Goal: Information Seeking & Learning: Learn about a topic

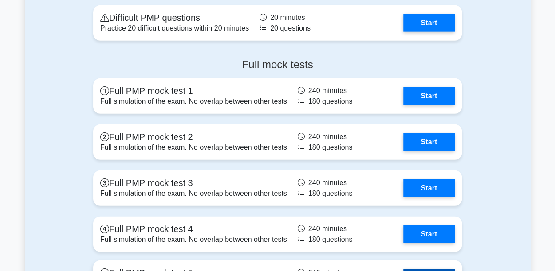
scroll to position [1020, 0]
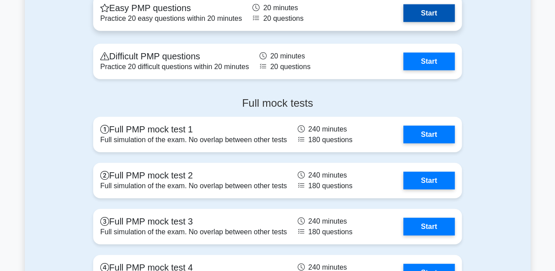
click at [432, 16] on link "Start" at bounding box center [428, 13] width 51 height 18
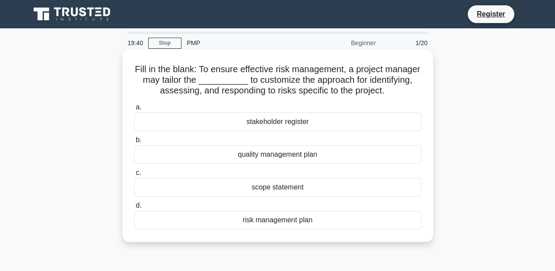
click at [277, 230] on div "risk management plan" at bounding box center [277, 220] width 287 height 19
click at [134, 209] on input "d. risk management plan" at bounding box center [134, 206] width 0 height 6
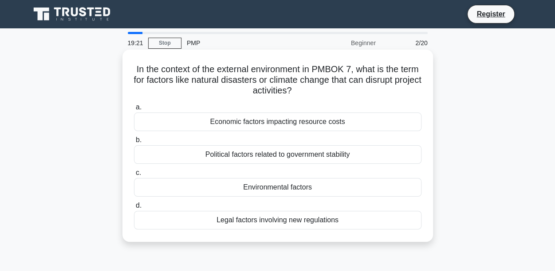
click at [284, 184] on div "Environmental factors" at bounding box center [277, 187] width 287 height 19
click at [134, 176] on input "c. Environmental factors" at bounding box center [134, 173] width 0 height 6
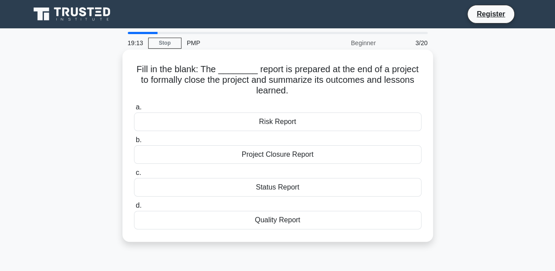
click at [282, 157] on div "Project Closure Report" at bounding box center [277, 154] width 287 height 19
click at [134, 143] on input "b. Project Closure Report" at bounding box center [134, 140] width 0 height 6
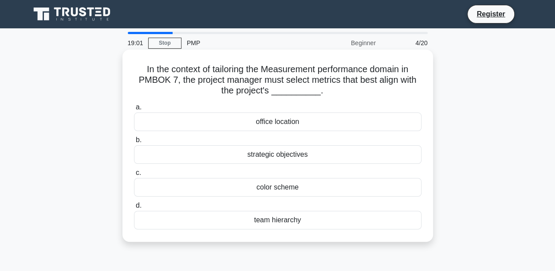
click at [270, 156] on div "strategic objectives" at bounding box center [277, 154] width 287 height 19
click at [134, 143] on input "b. strategic objectives" at bounding box center [134, 140] width 0 height 6
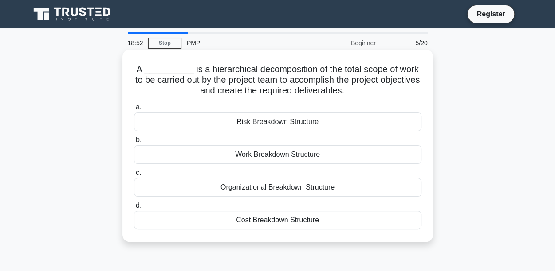
click at [273, 155] on div "Work Breakdown Structure" at bounding box center [277, 154] width 287 height 19
click at [134, 143] on input "b. Work Breakdown Structure" at bounding box center [134, 140] width 0 height 6
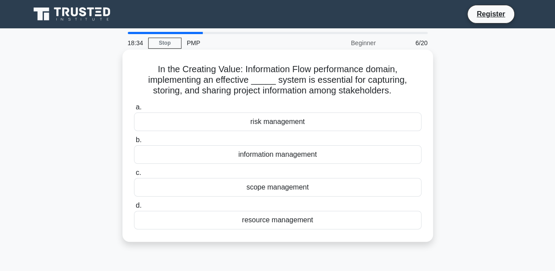
click at [251, 154] on div "information management" at bounding box center [277, 154] width 287 height 19
click at [134, 143] on input "b. information management" at bounding box center [134, 140] width 0 height 6
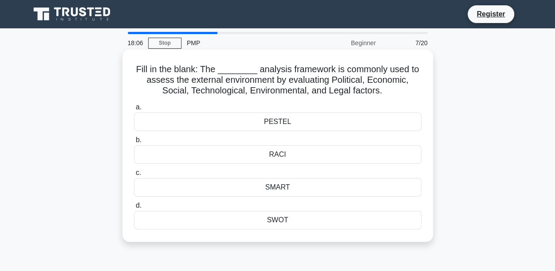
click at [283, 122] on div "PESTEL" at bounding box center [277, 122] width 287 height 19
click at [134, 110] on input "a. PESTEL" at bounding box center [134, 108] width 0 height 6
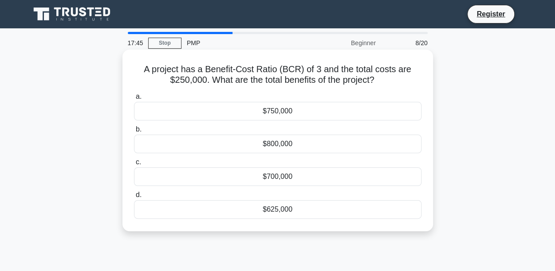
click at [272, 116] on div "$750,000" at bounding box center [277, 111] width 287 height 19
click at [134, 100] on input "a. $750,000" at bounding box center [134, 97] width 0 height 6
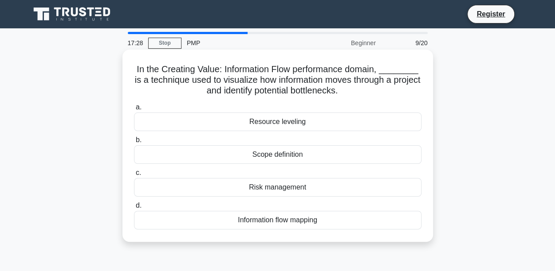
click at [259, 222] on div "Information flow mapping" at bounding box center [277, 220] width 287 height 19
click at [134, 209] on input "d. Information flow mapping" at bounding box center [134, 206] width 0 height 6
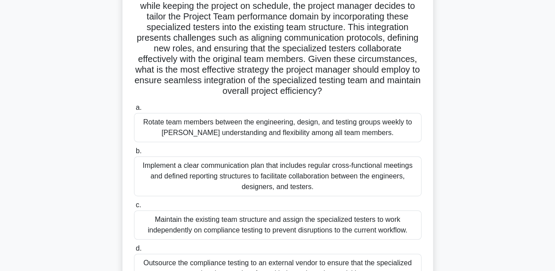
scroll to position [119, 0]
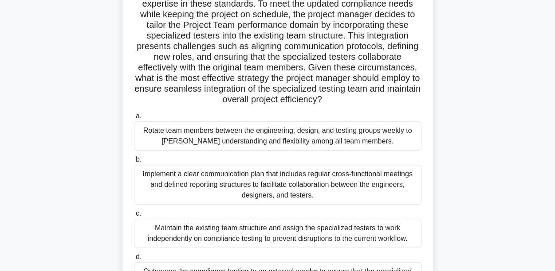
click at [239, 175] on div "Implement a clear communication plan that includes regular cross-functional mee…" at bounding box center [277, 185] width 287 height 40
click at [134, 163] on input "b. Implement a clear communication plan that includes regular cross-functional …" at bounding box center [134, 160] width 0 height 6
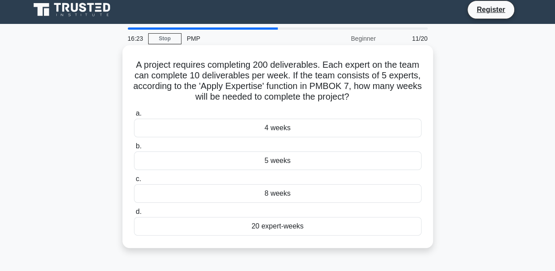
scroll to position [0, 0]
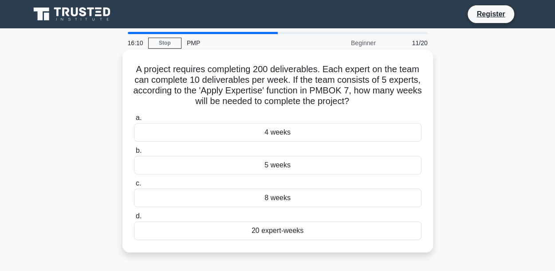
drag, startPoint x: 316, startPoint y: 82, endPoint x: 251, endPoint y: 112, distance: 71.2
click at [251, 112] on div "a. 4 weeks b. 5 weeks c." at bounding box center [278, 176] width 298 height 131
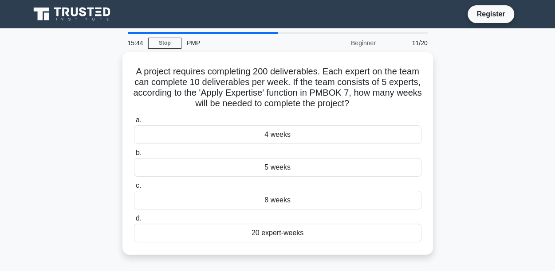
scroll to position [9, 0]
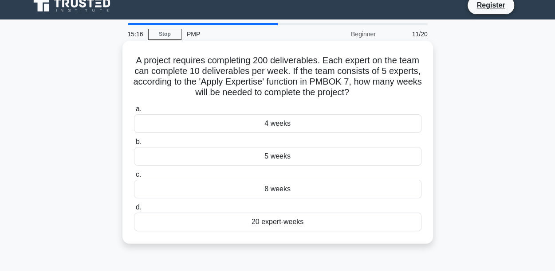
click at [273, 126] on div "4 weeks" at bounding box center [277, 123] width 287 height 19
click at [134, 112] on input "a. 4 weeks" at bounding box center [134, 109] width 0 height 6
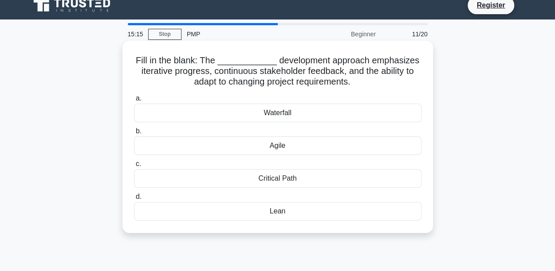
scroll to position [0, 0]
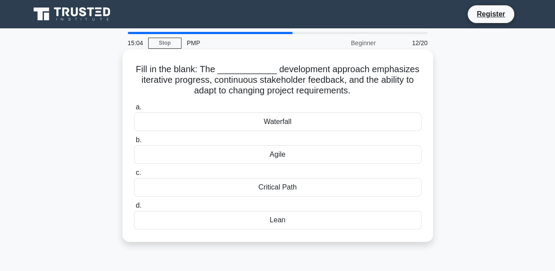
click at [278, 155] on div "Agile" at bounding box center [277, 154] width 287 height 19
click at [134, 143] on input "b. Agile" at bounding box center [134, 140] width 0 height 6
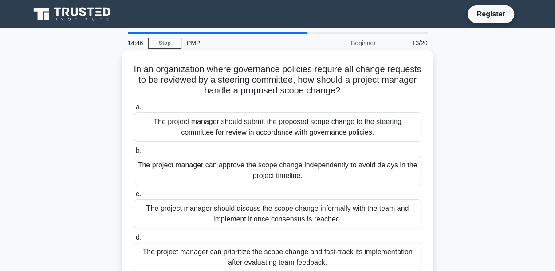
click at [286, 130] on div "The project manager should submit the proposed scope change to the steering com…" at bounding box center [277, 127] width 287 height 29
click at [134, 110] on input "a. The project manager should submit the proposed scope change to the steering …" at bounding box center [134, 108] width 0 height 6
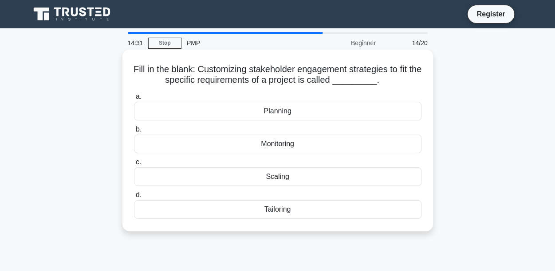
click at [281, 210] on div "Tailoring" at bounding box center [277, 209] width 287 height 19
click at [134, 198] on input "d. Tailoring" at bounding box center [134, 195] width 0 height 6
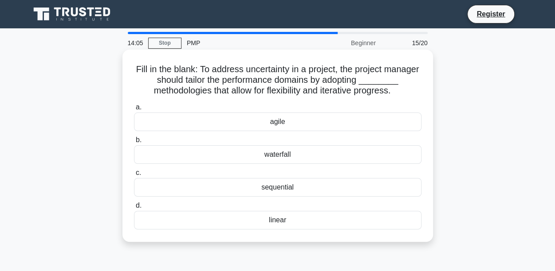
click at [280, 123] on div "agile" at bounding box center [277, 122] width 287 height 19
click at [134, 110] on input "a. agile" at bounding box center [134, 108] width 0 height 6
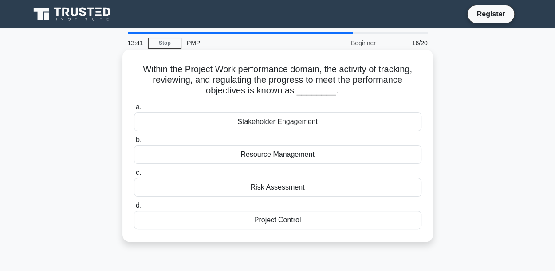
click at [278, 221] on div "Project Control" at bounding box center [277, 220] width 287 height 19
click at [134, 209] on input "d. Project Control" at bounding box center [134, 206] width 0 height 6
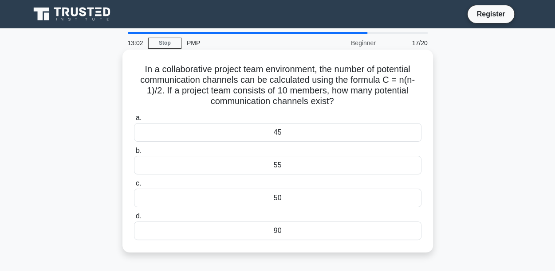
click at [279, 135] on div "45" at bounding box center [277, 132] width 287 height 19
click at [134, 121] on input "a. 45" at bounding box center [134, 118] width 0 height 6
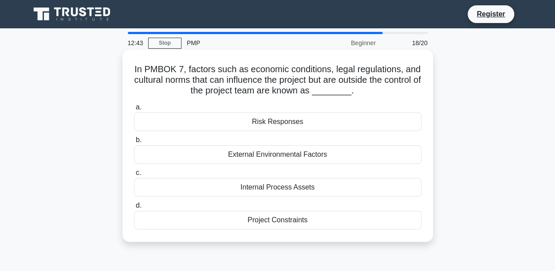
click at [287, 156] on div "External Environmental Factors" at bounding box center [277, 154] width 287 height 19
click at [134, 143] on input "b. External Environmental Factors" at bounding box center [134, 140] width 0 height 6
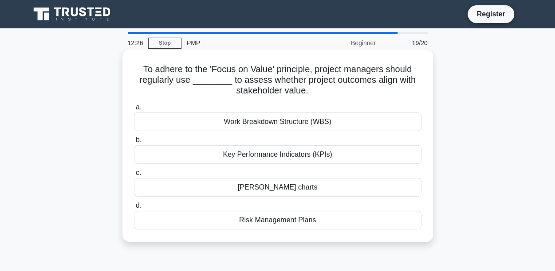
click at [252, 156] on div "Key Performance Indicators (KPIs)" at bounding box center [277, 154] width 287 height 19
click at [134, 143] on input "b. Key Performance Indicators (KPIs)" at bounding box center [134, 140] width 0 height 6
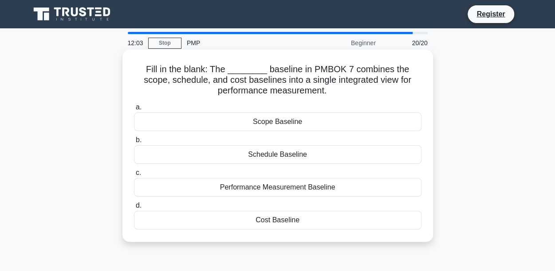
click at [300, 188] on div "Performance Measurement Baseline" at bounding box center [277, 187] width 287 height 19
click at [134, 176] on input "c. Performance Measurement Baseline" at bounding box center [134, 173] width 0 height 6
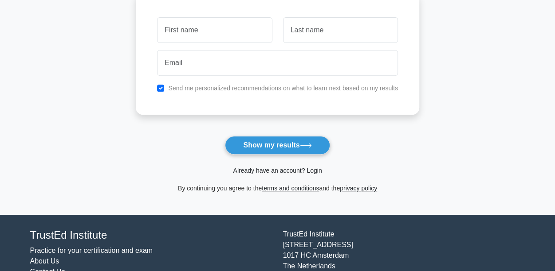
scroll to position [133, 0]
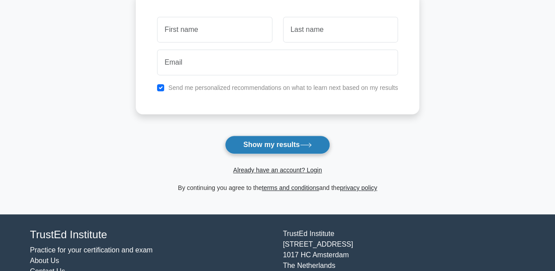
click at [279, 140] on button "Show my results" at bounding box center [277, 145] width 105 height 19
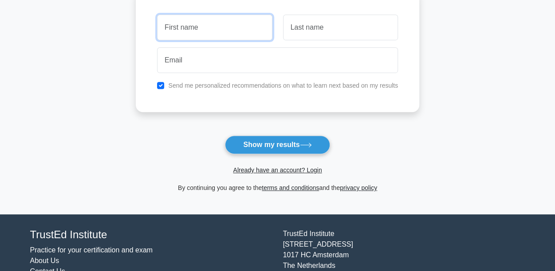
click at [188, 27] on input "text" at bounding box center [214, 28] width 115 height 26
type input "Prossy"
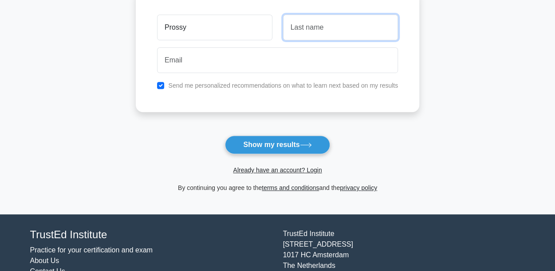
click at [316, 32] on input "text" at bounding box center [340, 28] width 115 height 26
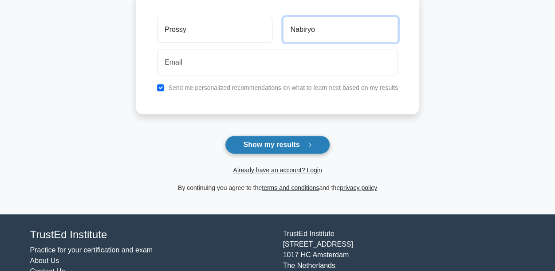
type input "Nabiryo"
click at [281, 151] on button "Show my results" at bounding box center [277, 145] width 105 height 19
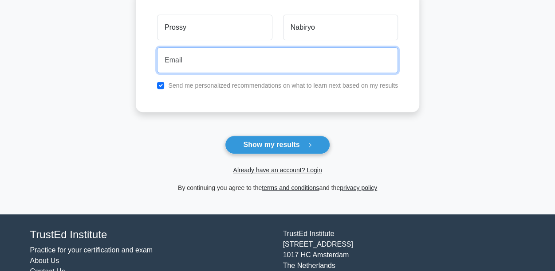
click at [193, 60] on input "email" at bounding box center [277, 60] width 241 height 26
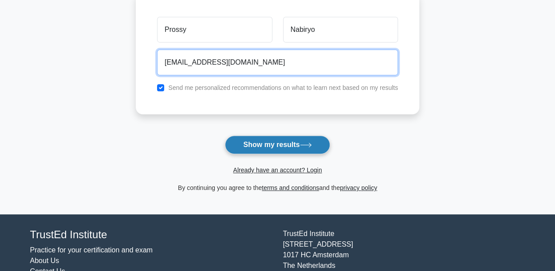
type input "[EMAIL_ADDRESS][DOMAIN_NAME]"
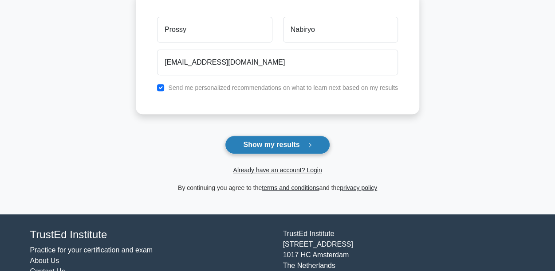
click at [276, 144] on button "Show my results" at bounding box center [277, 145] width 105 height 19
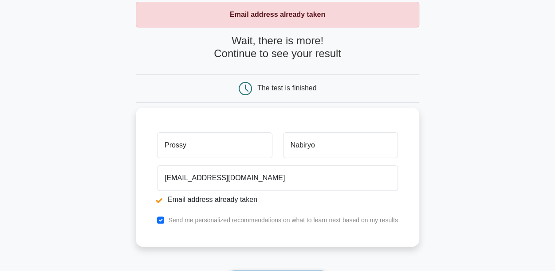
scroll to position [133, 0]
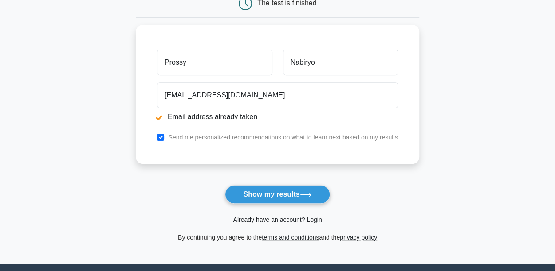
click at [315, 219] on link "Already have an account? Login" at bounding box center [277, 219] width 89 height 7
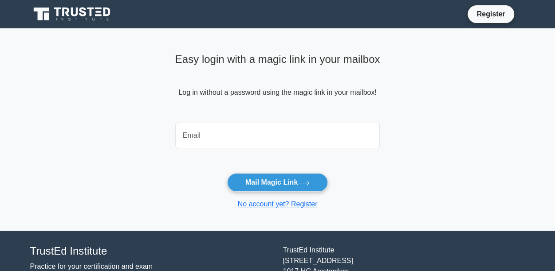
click at [211, 140] on input "email" at bounding box center [277, 136] width 205 height 26
type input "[EMAIL_ADDRESS][DOMAIN_NAME]"
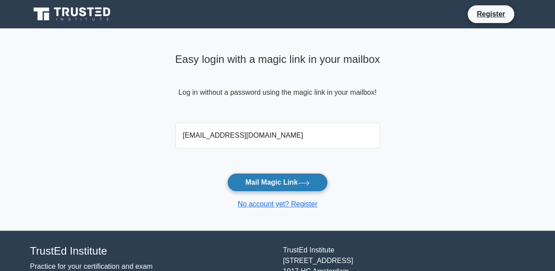
click at [260, 182] on button "Mail Magic Link" at bounding box center [277, 182] width 101 height 19
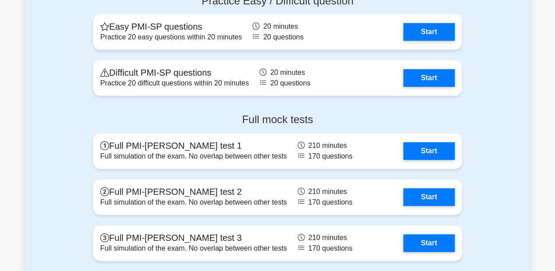
scroll to position [1862, 0]
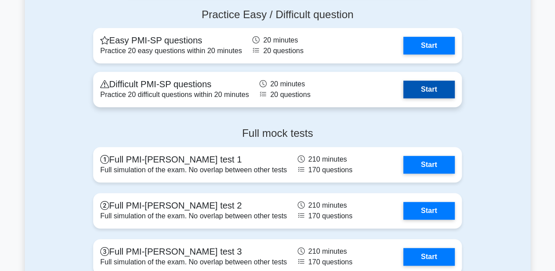
click at [434, 98] on link "Start" at bounding box center [428, 90] width 51 height 18
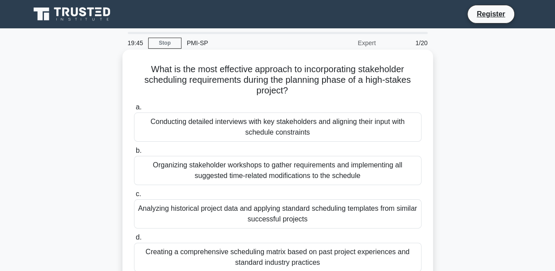
scroll to position [44, 0]
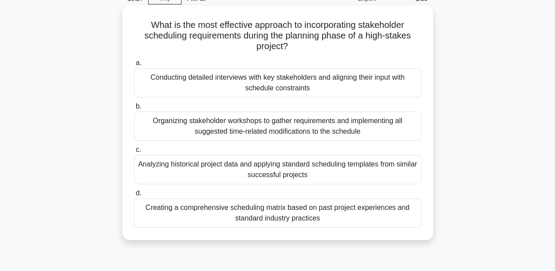
click at [281, 76] on div "Conducting detailed interviews with key stakeholders and aligning their input w…" at bounding box center [277, 82] width 287 height 29
click at [134, 66] on input "a. Conducting detailed interviews with key stakeholders and aligning their inpu…" at bounding box center [134, 63] width 0 height 6
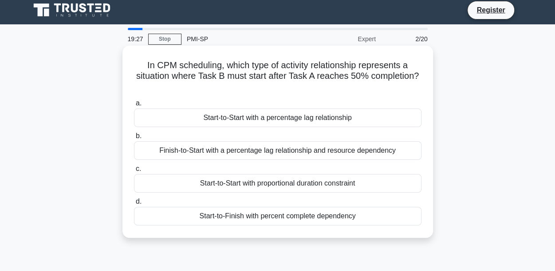
scroll to position [0, 0]
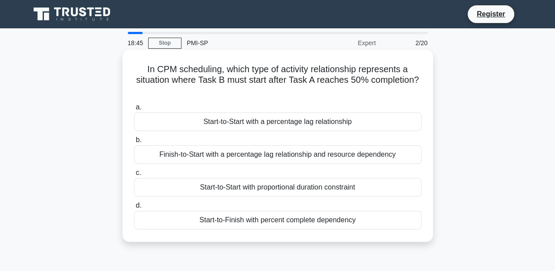
click at [356, 157] on div "Finish-to-Start with a percentage lag relationship and resource dependency" at bounding box center [277, 154] width 287 height 19
click at [134, 143] on input "b. Finish-to-Start with a percentage lag relationship and resource dependency" at bounding box center [134, 140] width 0 height 6
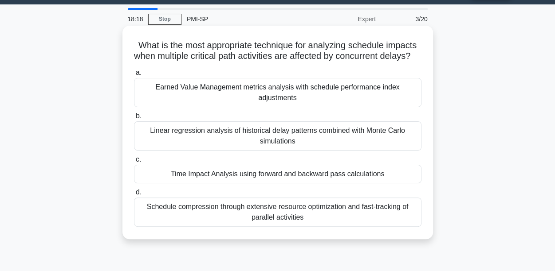
scroll to position [44, 0]
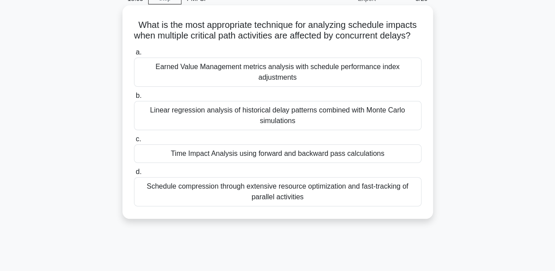
click at [350, 203] on div "Schedule compression through extensive resource optimization and fast-tracking …" at bounding box center [277, 191] width 287 height 29
click at [134, 175] on input "d. Schedule compression through extensive resource optimization and fast-tracki…" at bounding box center [134, 172] width 0 height 6
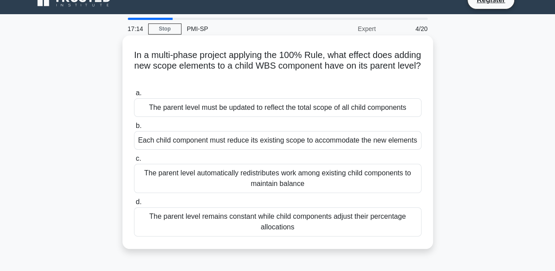
scroll to position [0, 0]
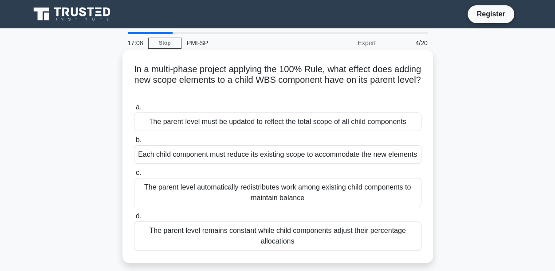
click at [264, 124] on div "The parent level must be updated to reflect the total scope of all child compon…" at bounding box center [277, 122] width 287 height 19
click at [134, 110] on input "a. The parent level must be updated to reflect the total scope of all child com…" at bounding box center [134, 108] width 0 height 6
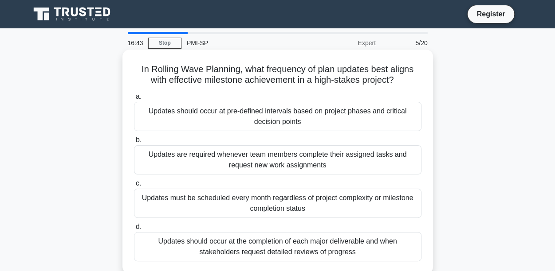
click at [270, 114] on div "Updates should occur at pre-defined intervals based on project phases and criti…" at bounding box center [277, 116] width 287 height 29
click at [134, 100] on input "a. Updates should occur at pre-defined intervals based on project phases and cr…" at bounding box center [134, 97] width 0 height 6
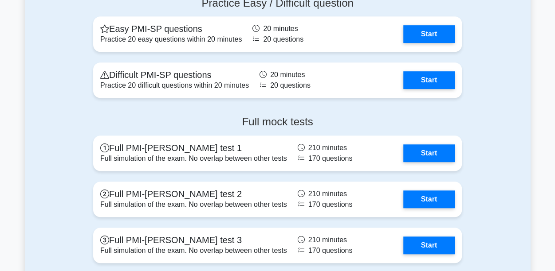
scroll to position [1906, 0]
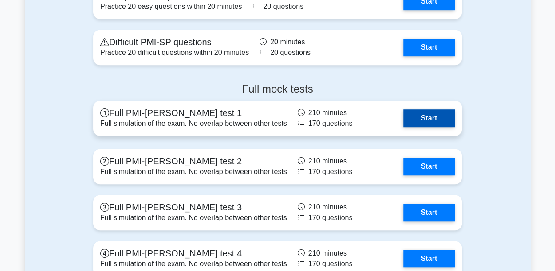
click at [422, 127] on link "Start" at bounding box center [428, 119] width 51 height 18
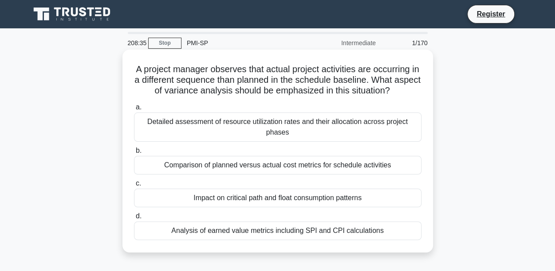
click at [218, 168] on div "Comparison of planned versus actual cost metrics for schedule activities" at bounding box center [277, 165] width 287 height 19
click at [134, 154] on input "b. Comparison of planned versus actual cost metrics for schedule activities" at bounding box center [134, 151] width 0 height 6
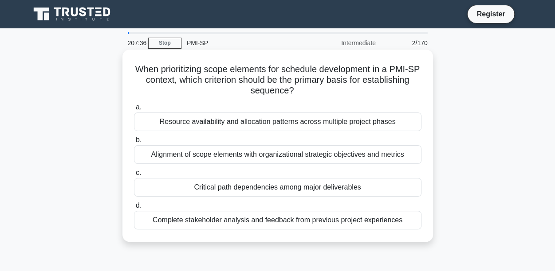
click at [291, 186] on div "Critical path dependencies among major deliverables" at bounding box center [277, 187] width 287 height 19
click at [134, 176] on input "c. Critical path dependencies among major deliverables" at bounding box center [134, 173] width 0 height 6
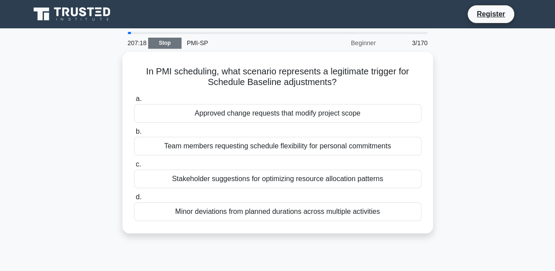
click at [166, 48] on link "Stop" at bounding box center [164, 43] width 33 height 11
